Goal: Information Seeking & Learning: Learn about a topic

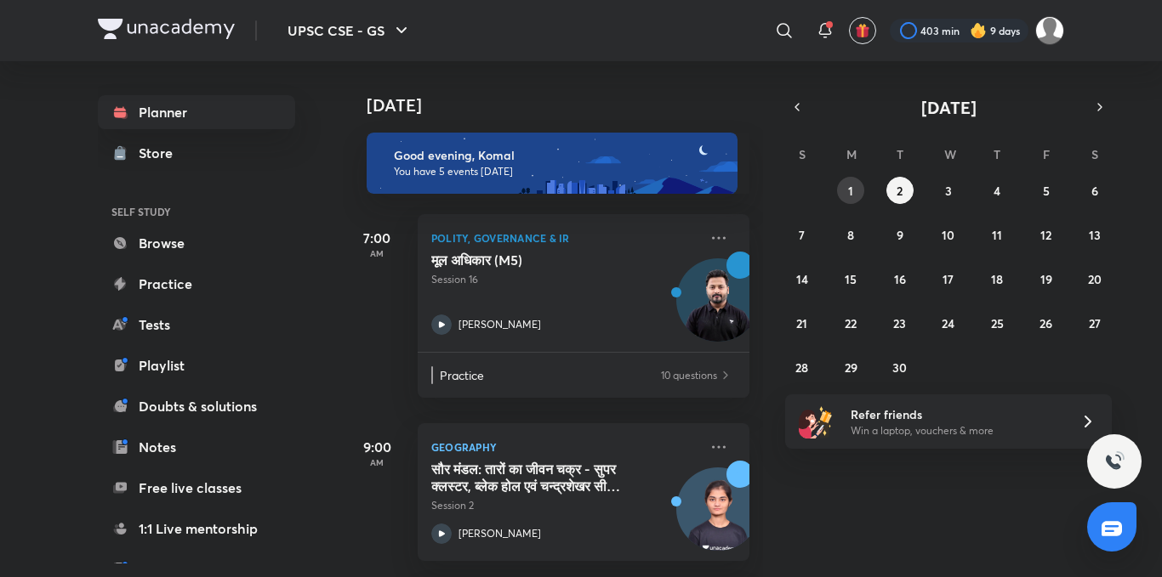
click at [858, 196] on button "1" at bounding box center [850, 190] width 27 height 27
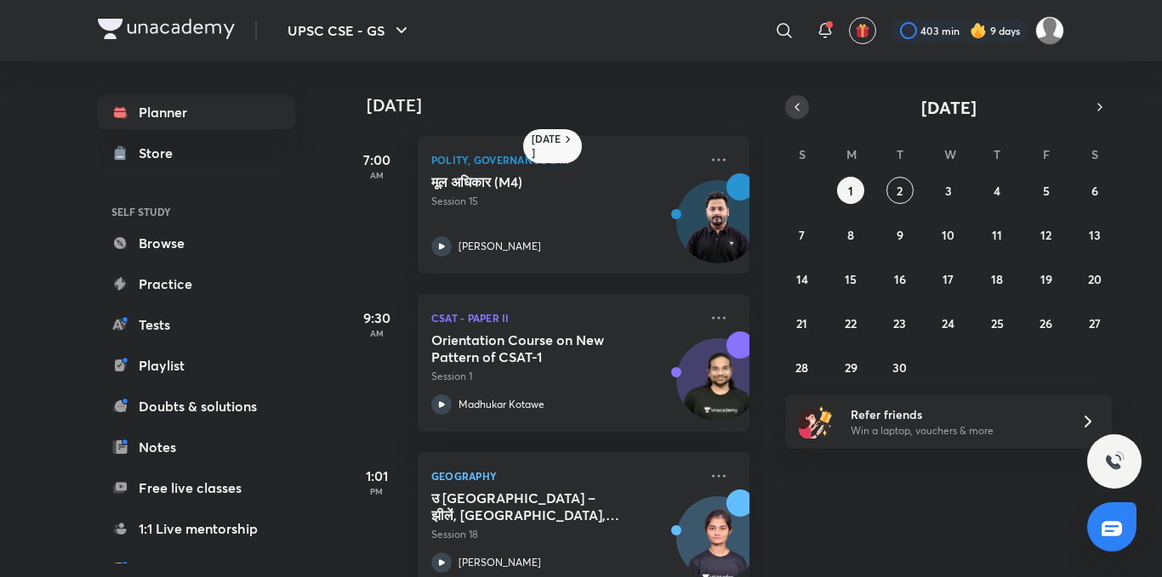
click at [797, 114] on icon "button" at bounding box center [797, 106] width 14 height 15
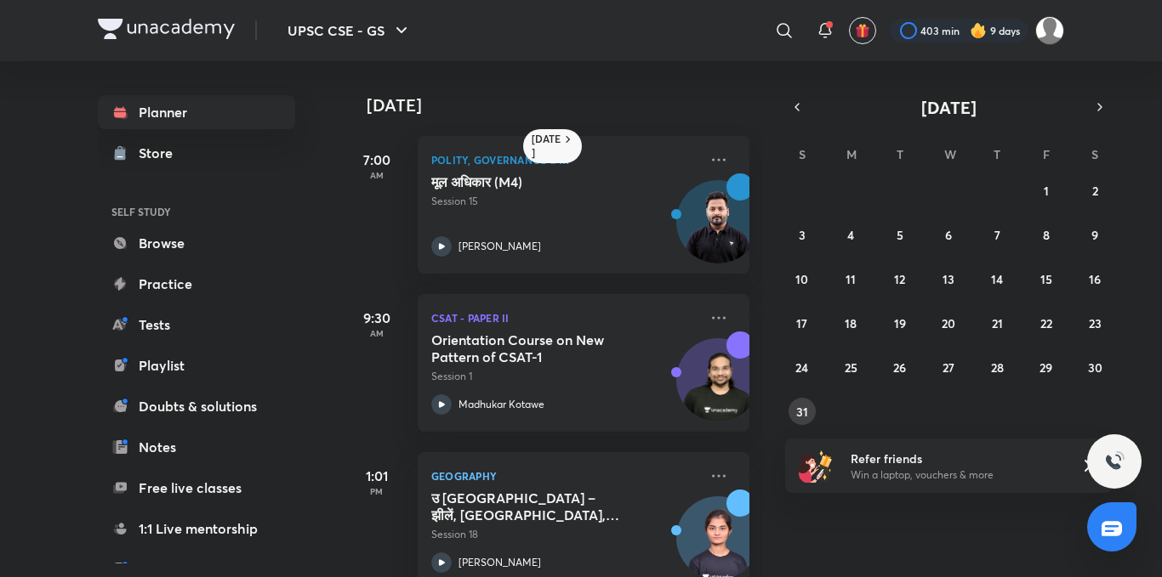
click at [804, 410] on abbr "31" at bounding box center [802, 412] width 12 height 16
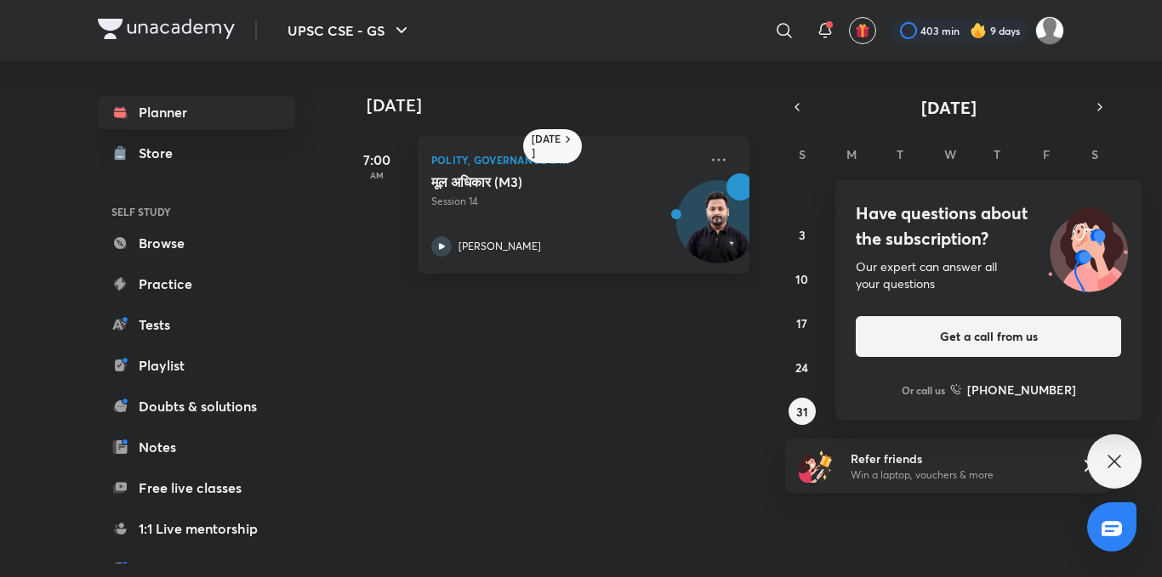
click at [1103, 366] on div "Have questions about the subscription? Our expert can answer all your questions…" at bounding box center [988, 300] width 306 height 240
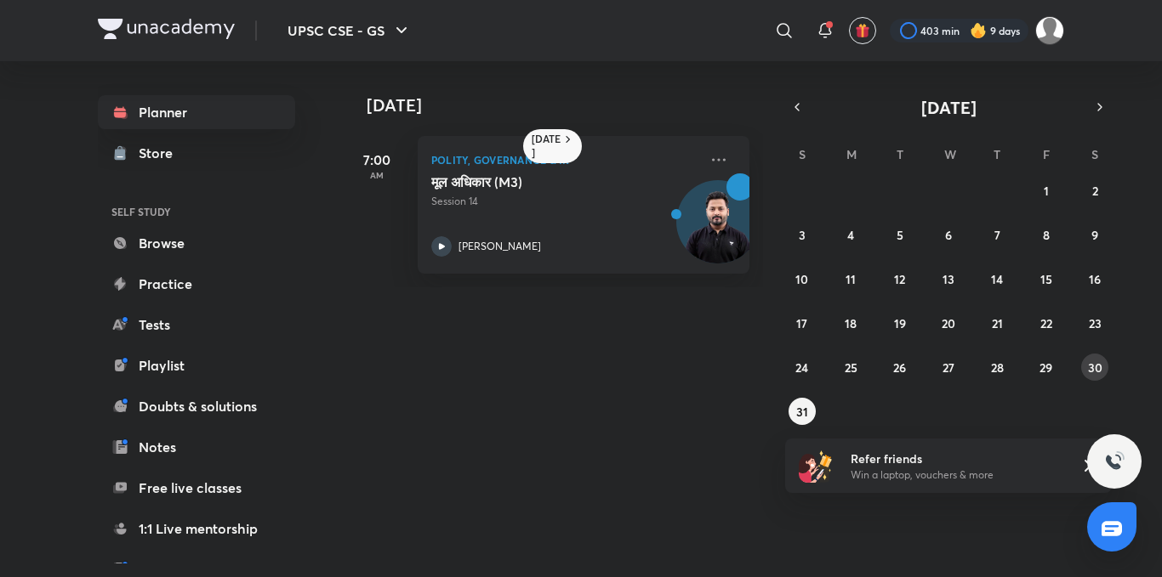
click at [1103, 367] on button "30" at bounding box center [1094, 367] width 27 height 27
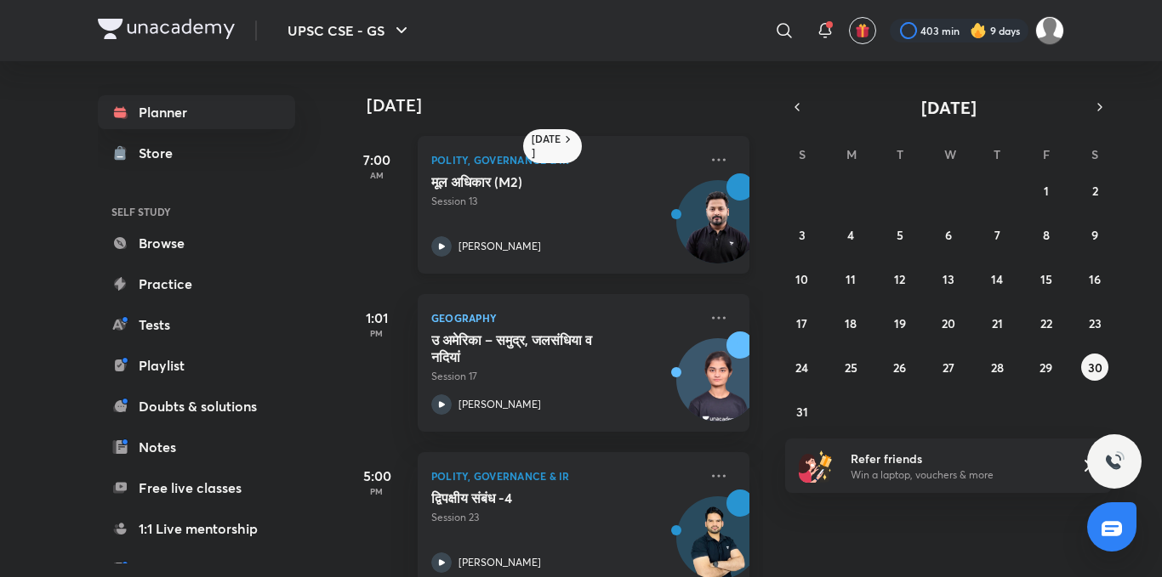
click at [442, 243] on icon at bounding box center [441, 246] width 20 height 20
